Goal: Transaction & Acquisition: Purchase product/service

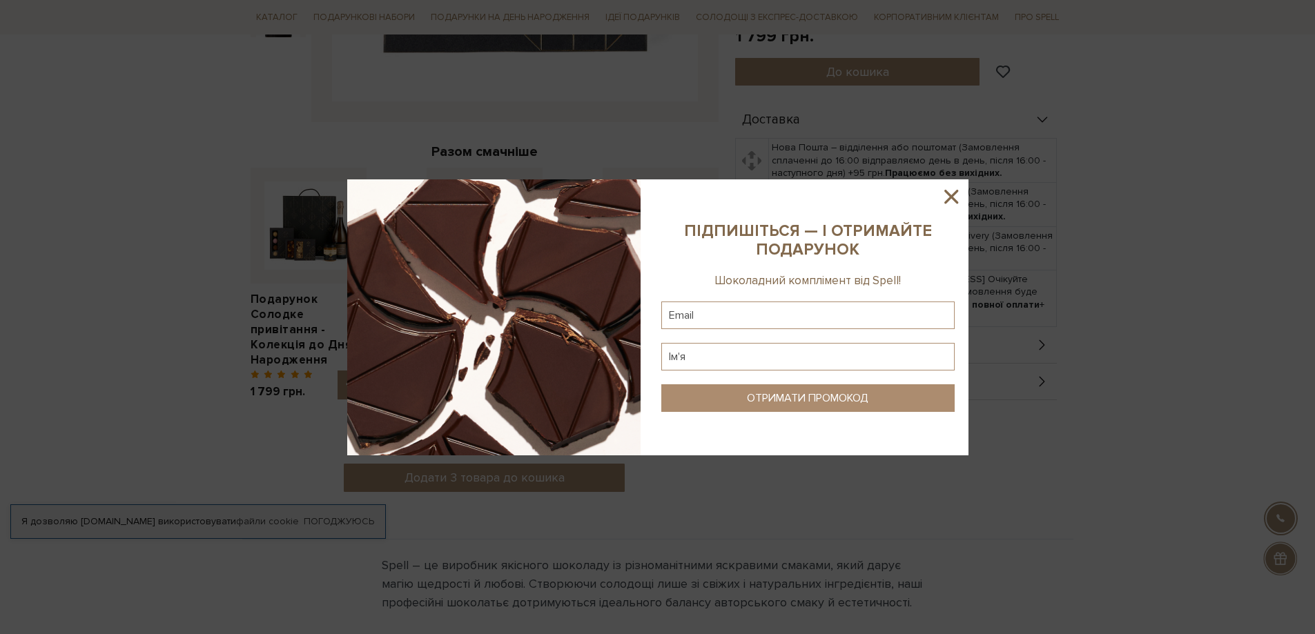
scroll to position [552, 0]
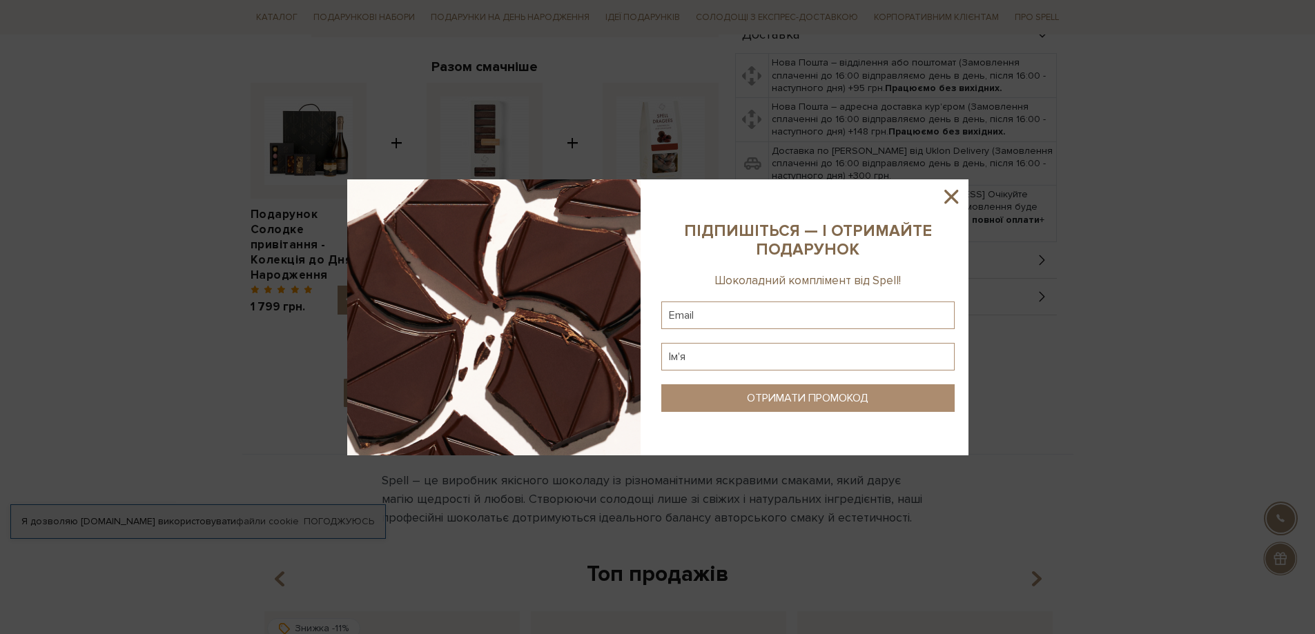
click at [948, 190] on icon at bounding box center [951, 196] width 23 height 23
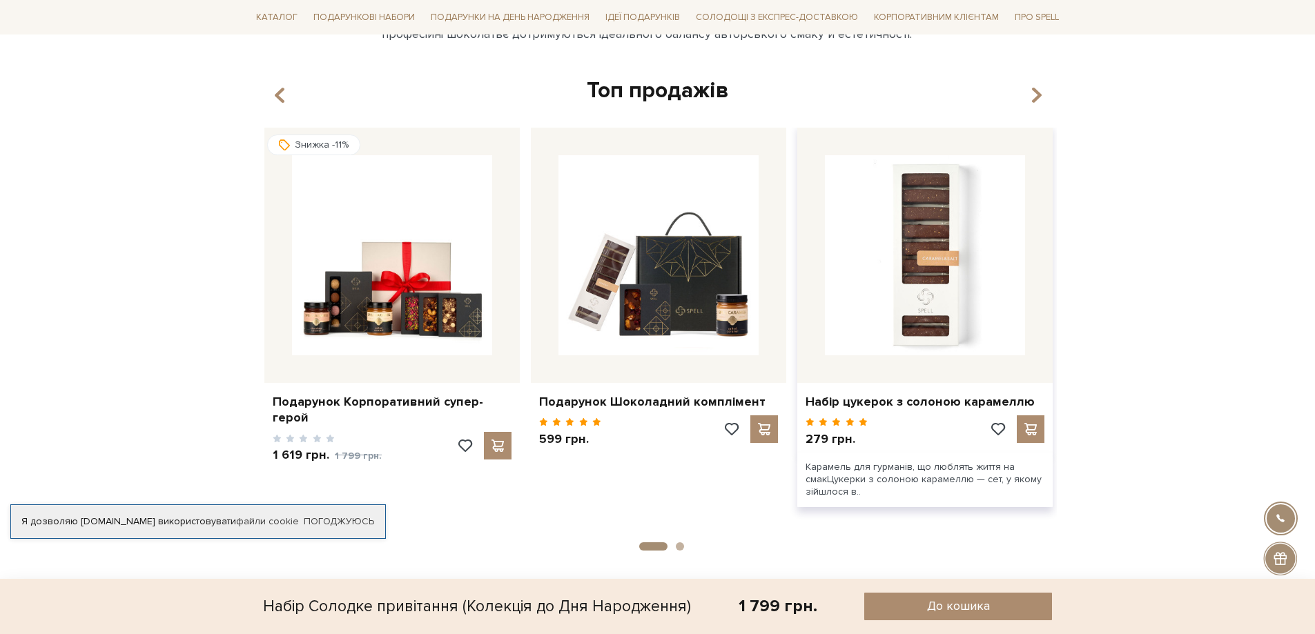
scroll to position [1036, 0]
click at [1038, 92] on icon "button" at bounding box center [1036, 96] width 12 height 23
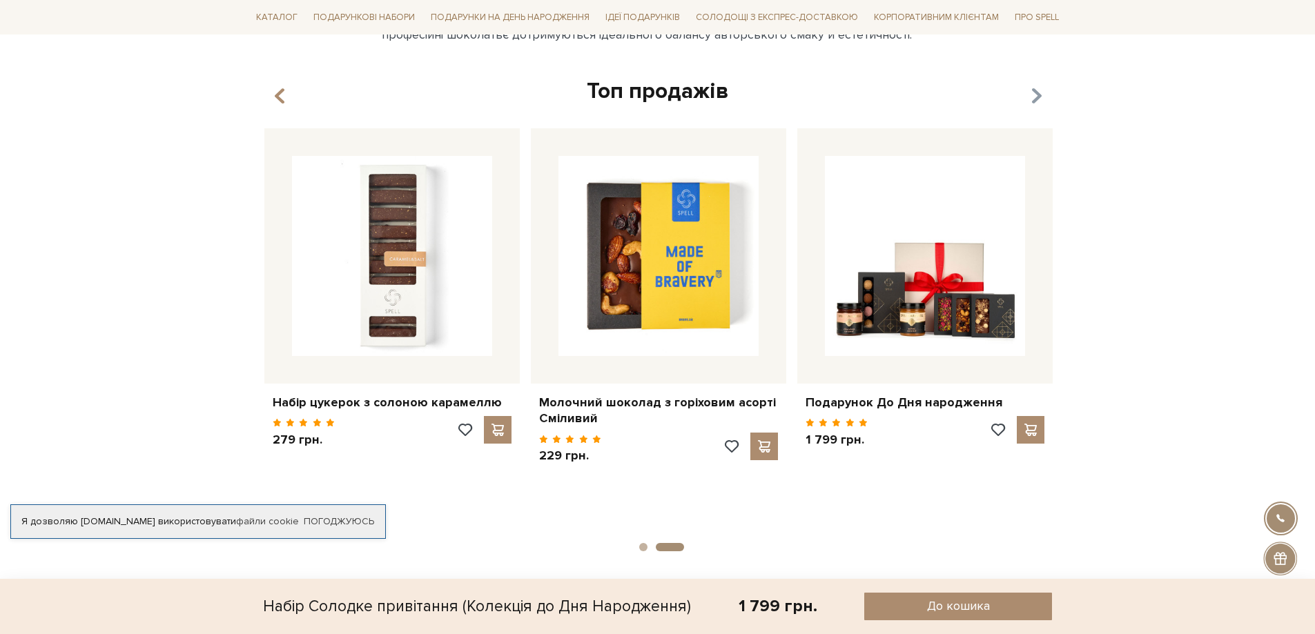
click at [1038, 92] on icon "button" at bounding box center [1036, 96] width 12 height 23
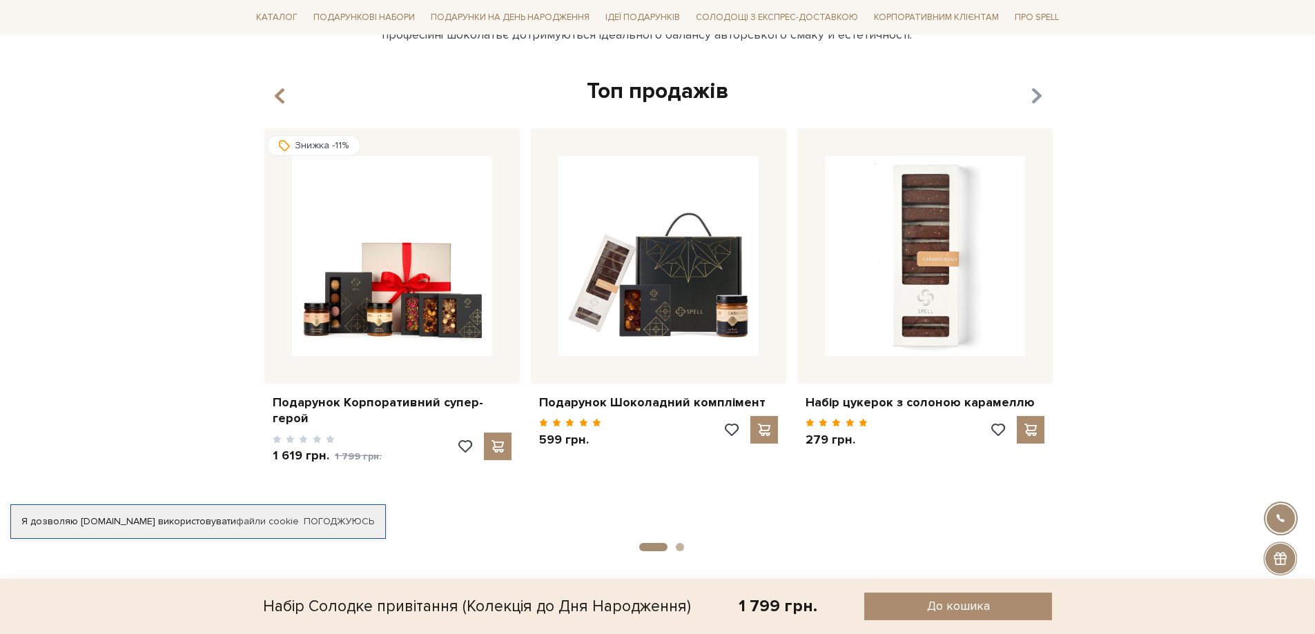
click at [1038, 92] on icon "button" at bounding box center [1036, 96] width 12 height 23
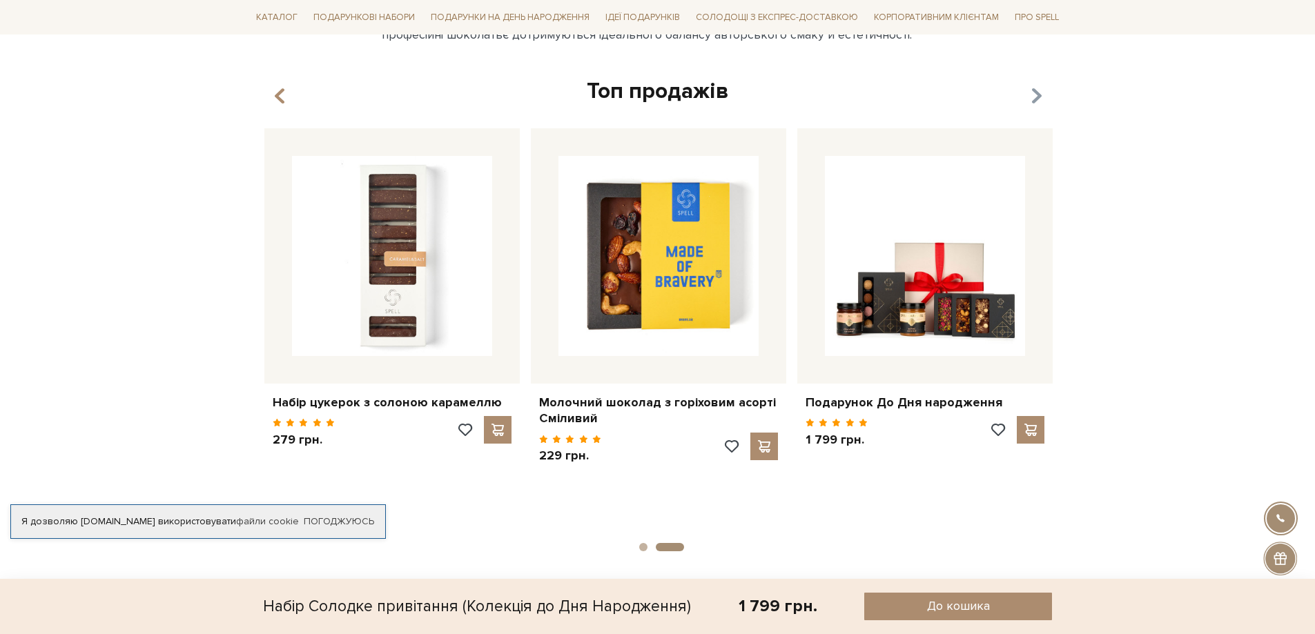
click at [1040, 85] on icon "button" at bounding box center [1036, 96] width 12 height 23
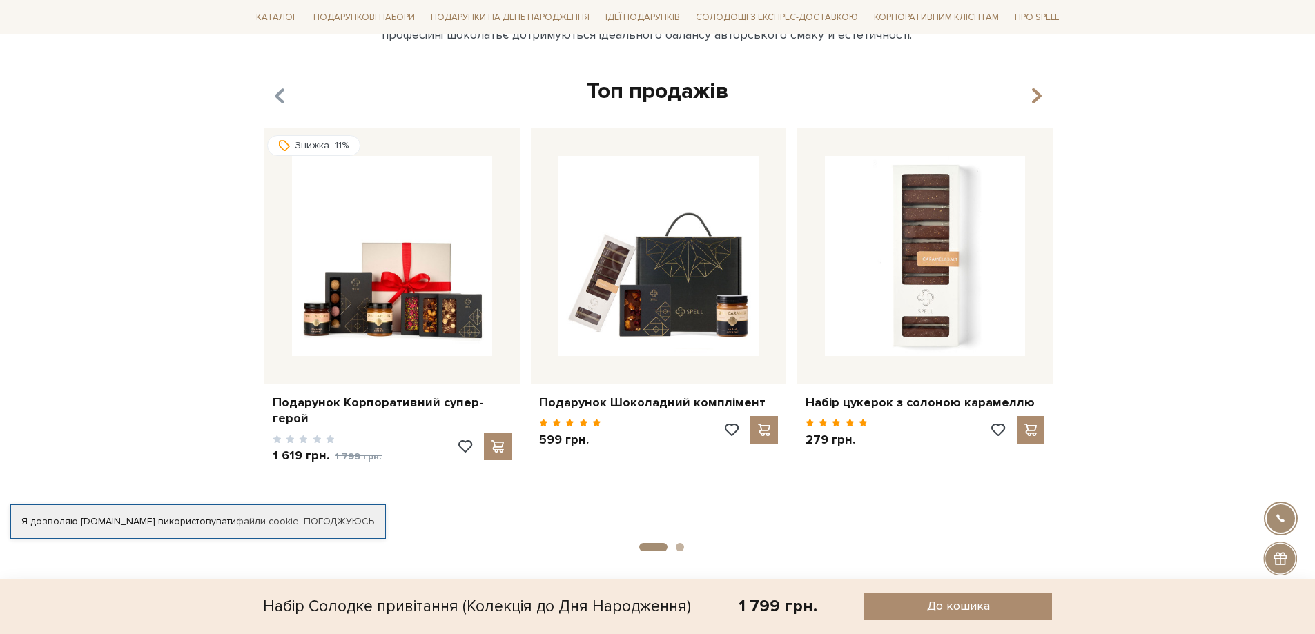
click at [285, 90] on icon "button" at bounding box center [279, 95] width 12 height 23
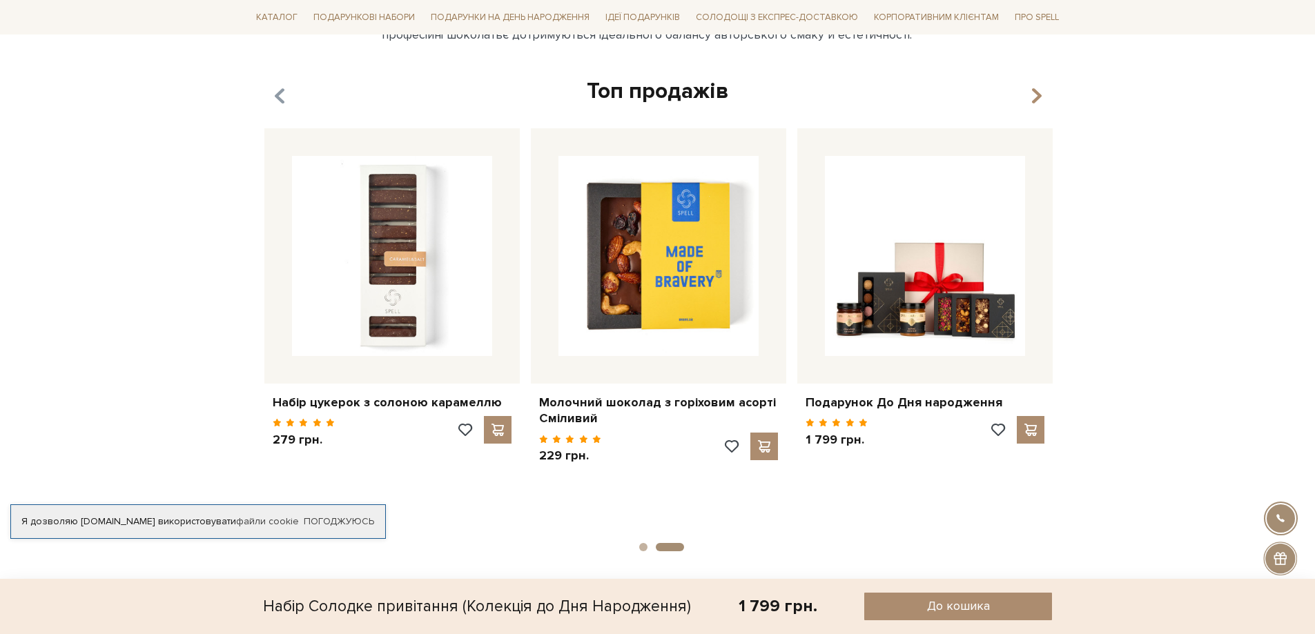
click at [285, 90] on icon "button" at bounding box center [279, 95] width 12 height 23
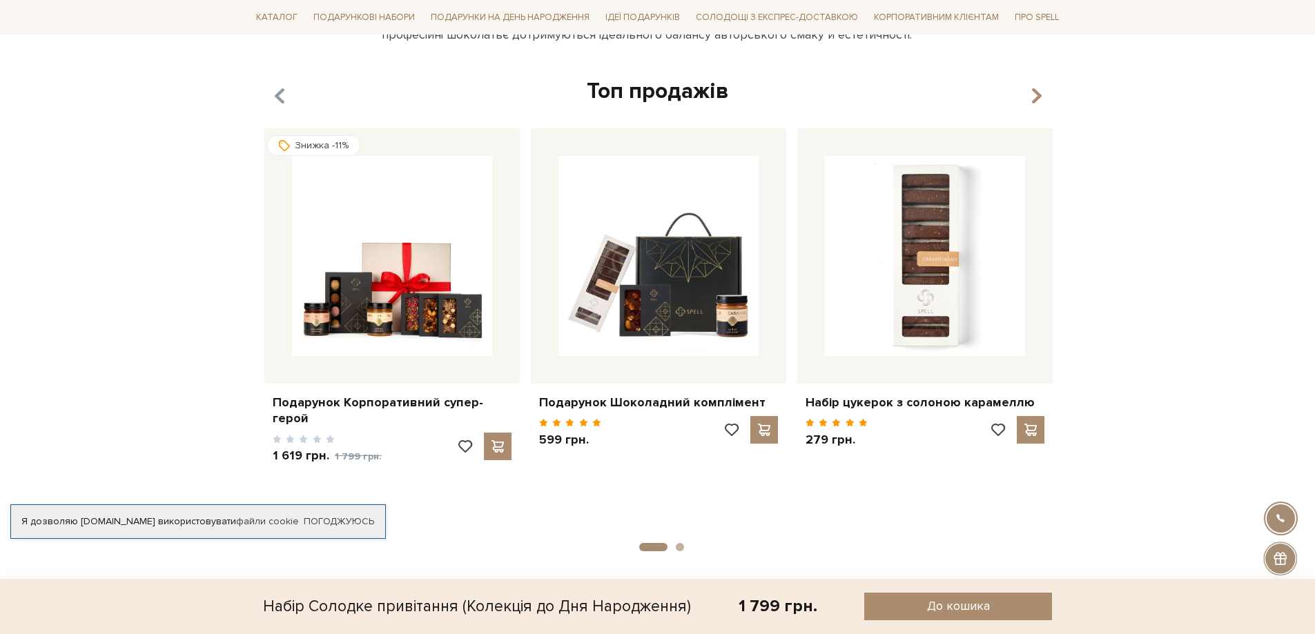
click at [285, 90] on icon "button" at bounding box center [279, 95] width 12 height 23
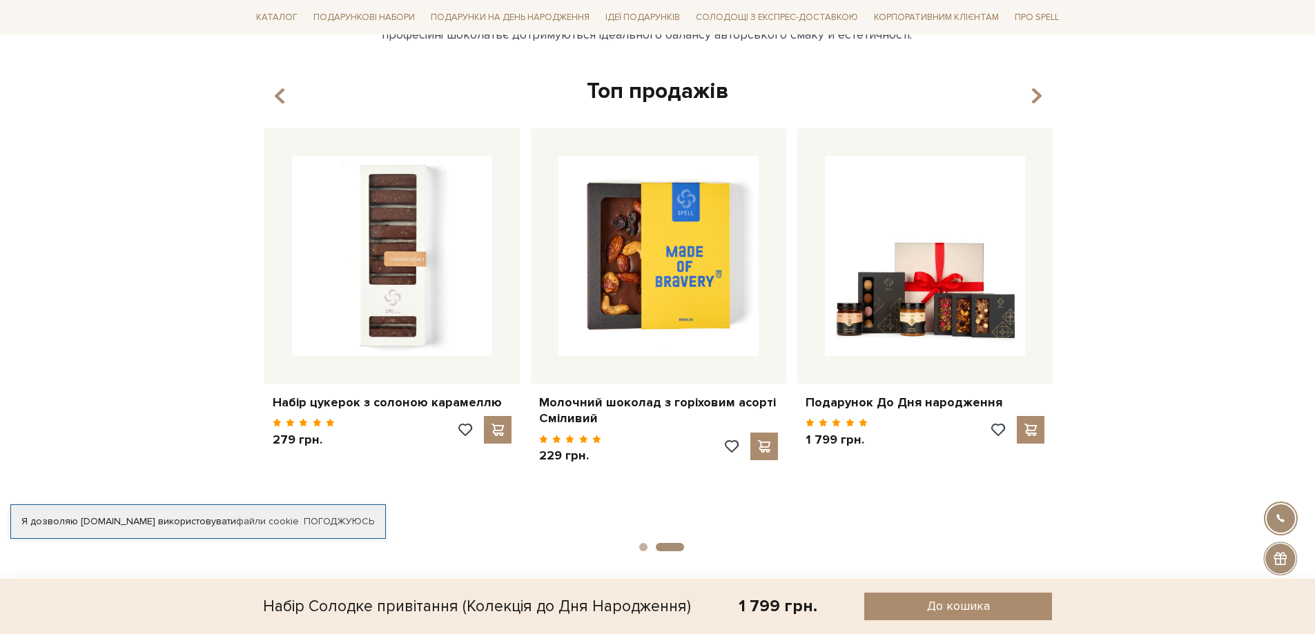
drag, startPoint x: 285, startPoint y: 90, endPoint x: 354, endPoint y: 72, distance: 71.3
click at [354, 77] on div "Топ продажів Набір цукерок з солоною карамеллю" at bounding box center [658, 305] width 815 height 457
